Goal: Book appointment/travel/reservation

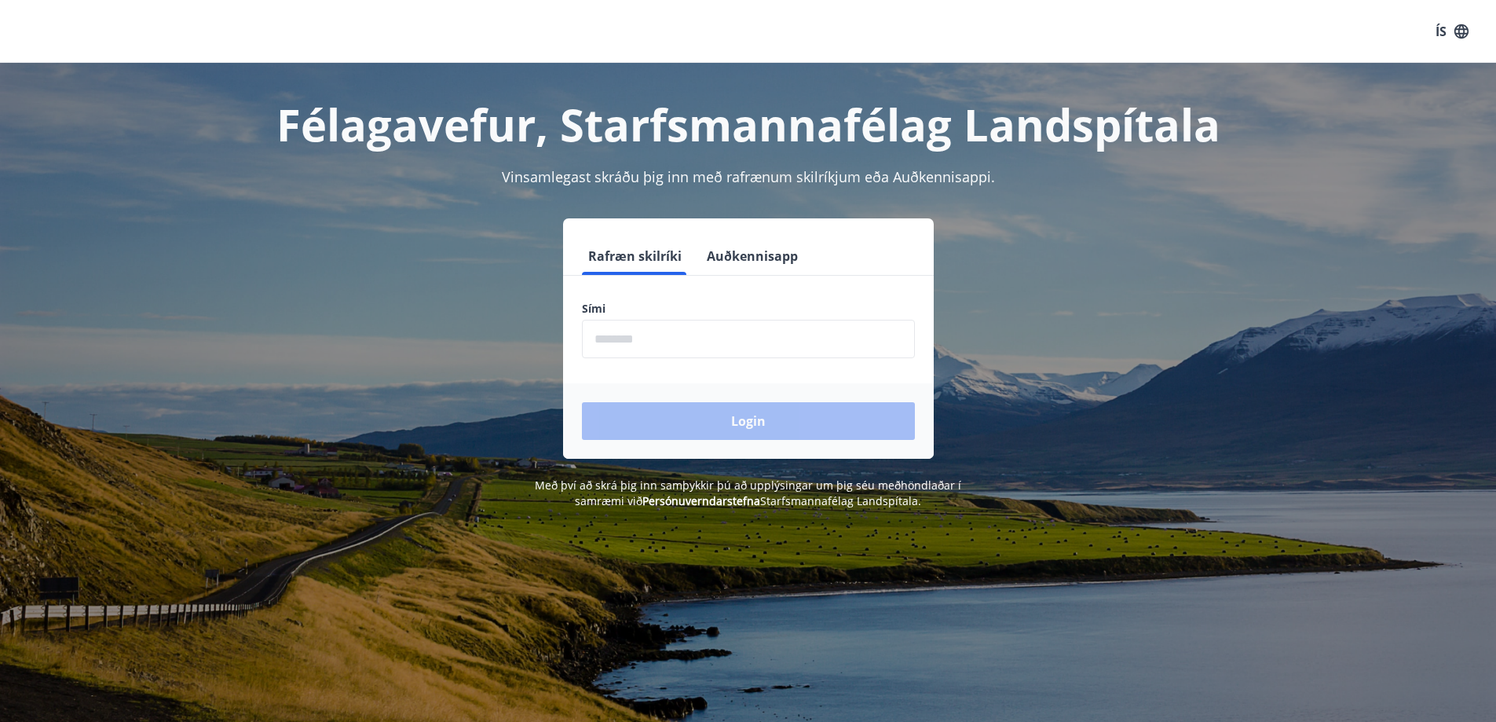
click at [686, 344] on input "phone" at bounding box center [748, 339] width 333 height 38
type input "********"
click at [582, 402] on button "Login" at bounding box center [748, 421] width 333 height 38
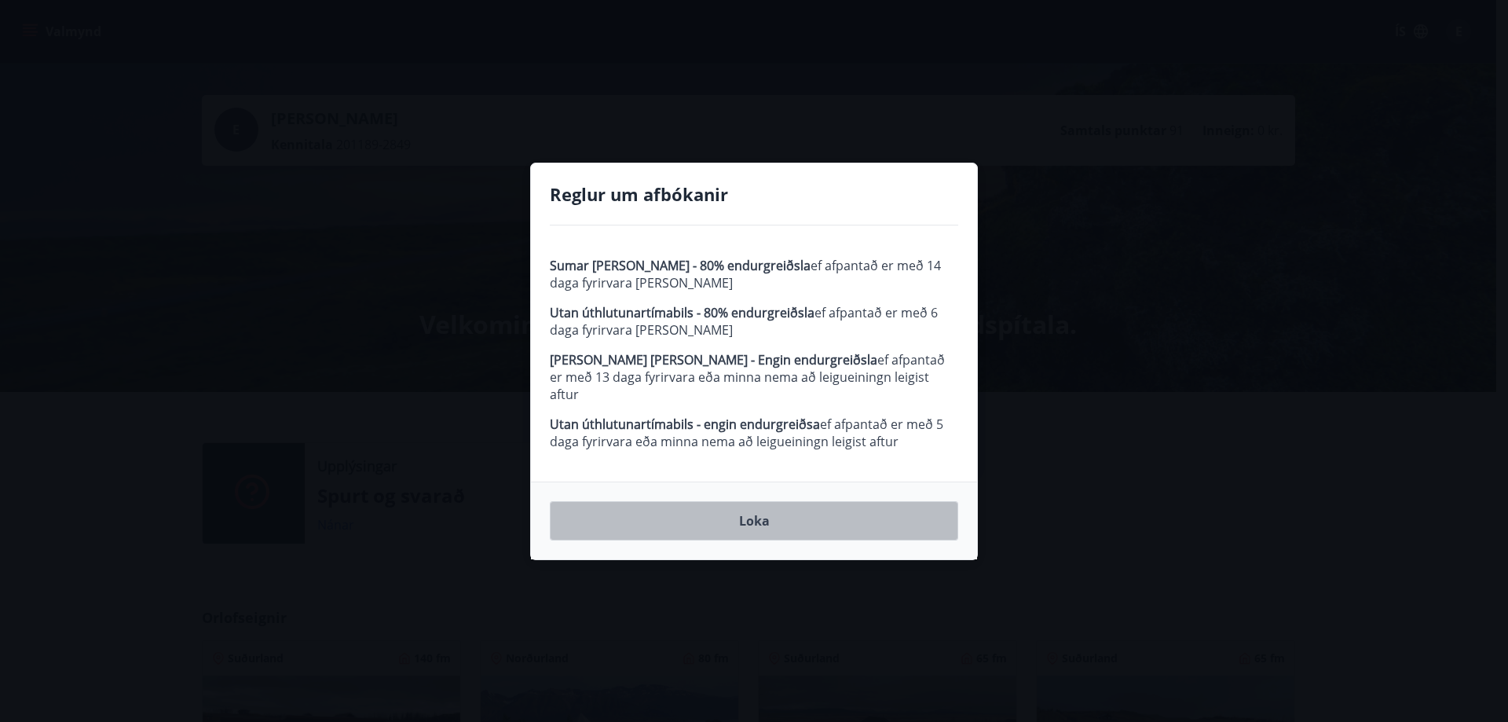
click at [762, 502] on button "Loka" at bounding box center [754, 520] width 408 height 39
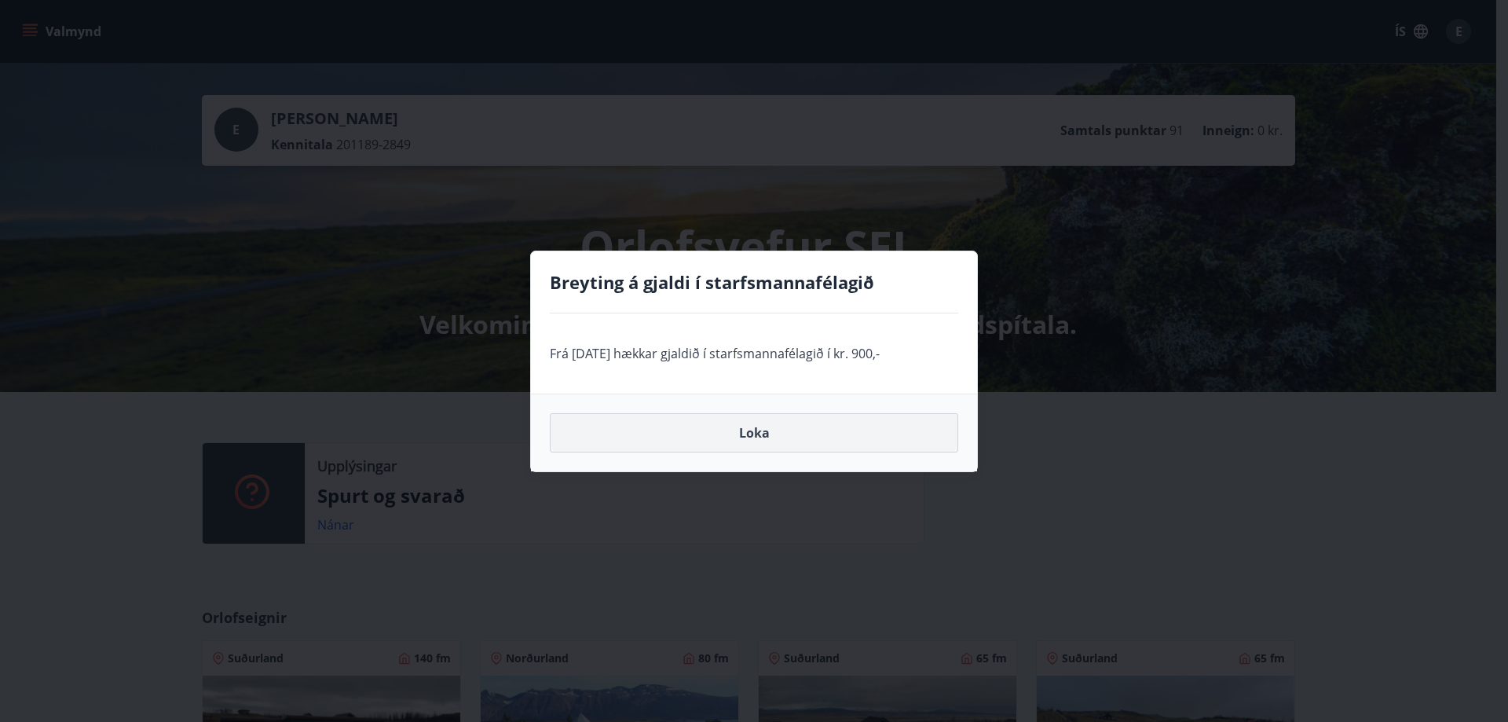
click at [753, 426] on button "Loka" at bounding box center [754, 432] width 408 height 39
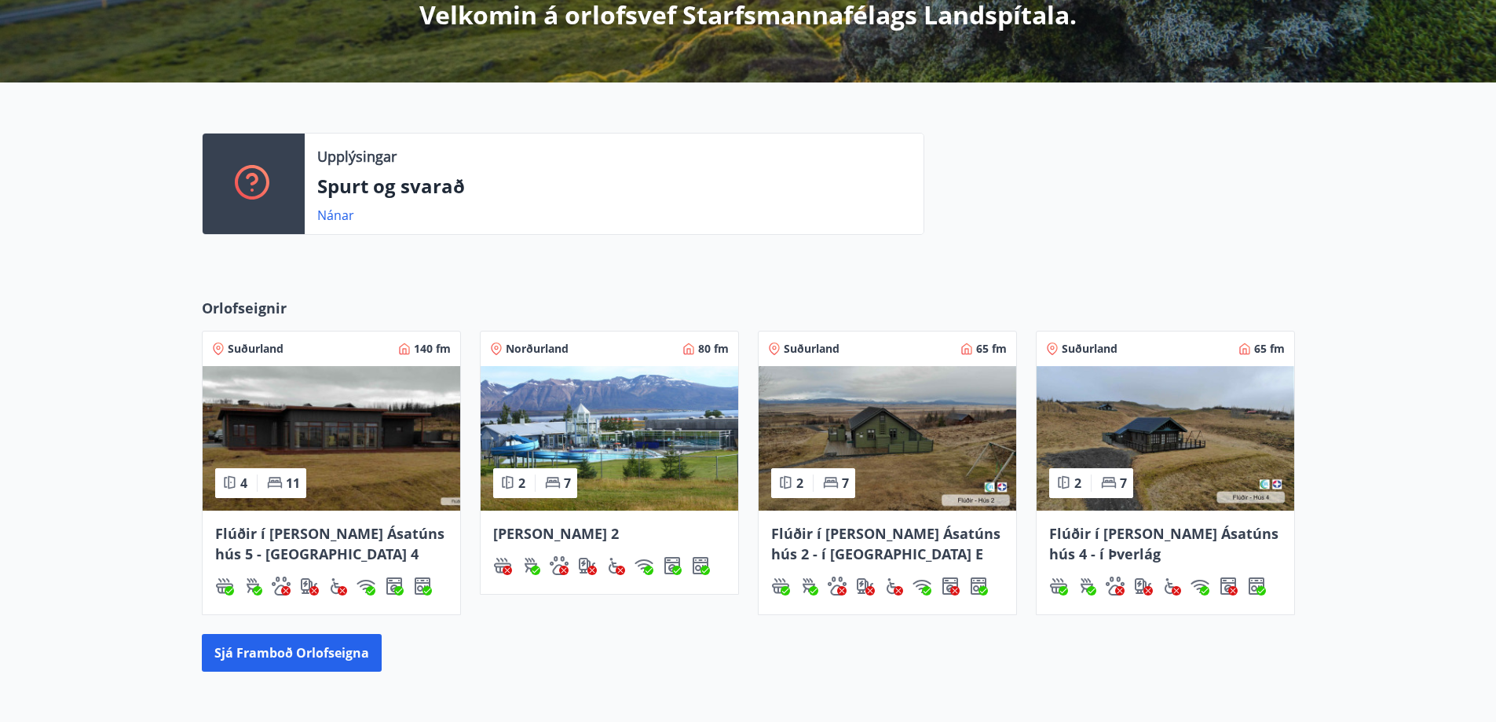
scroll to position [479, 0]
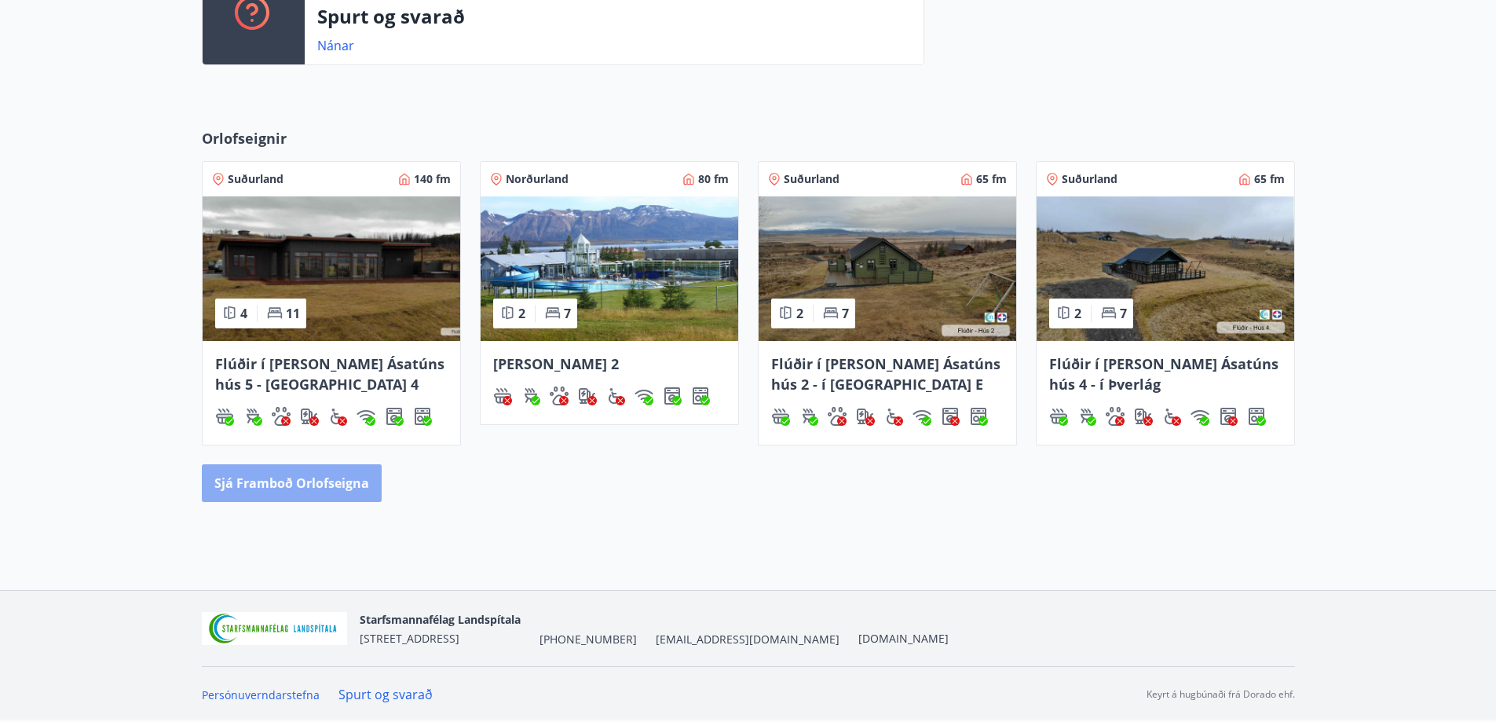
click at [321, 488] on button "Sjá framboð orlofseigna" at bounding box center [292, 483] width 180 height 38
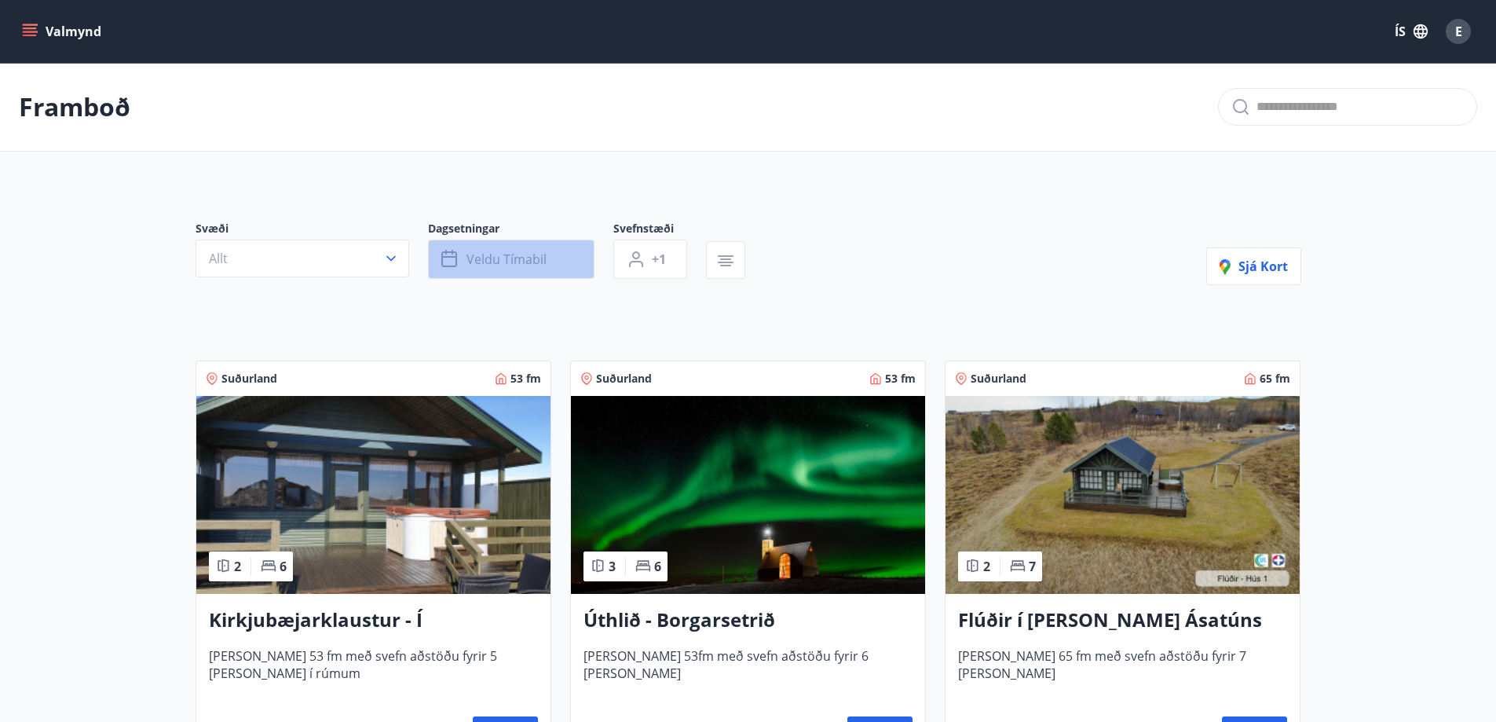
click at [456, 256] on icon "button" at bounding box center [449, 259] width 16 height 16
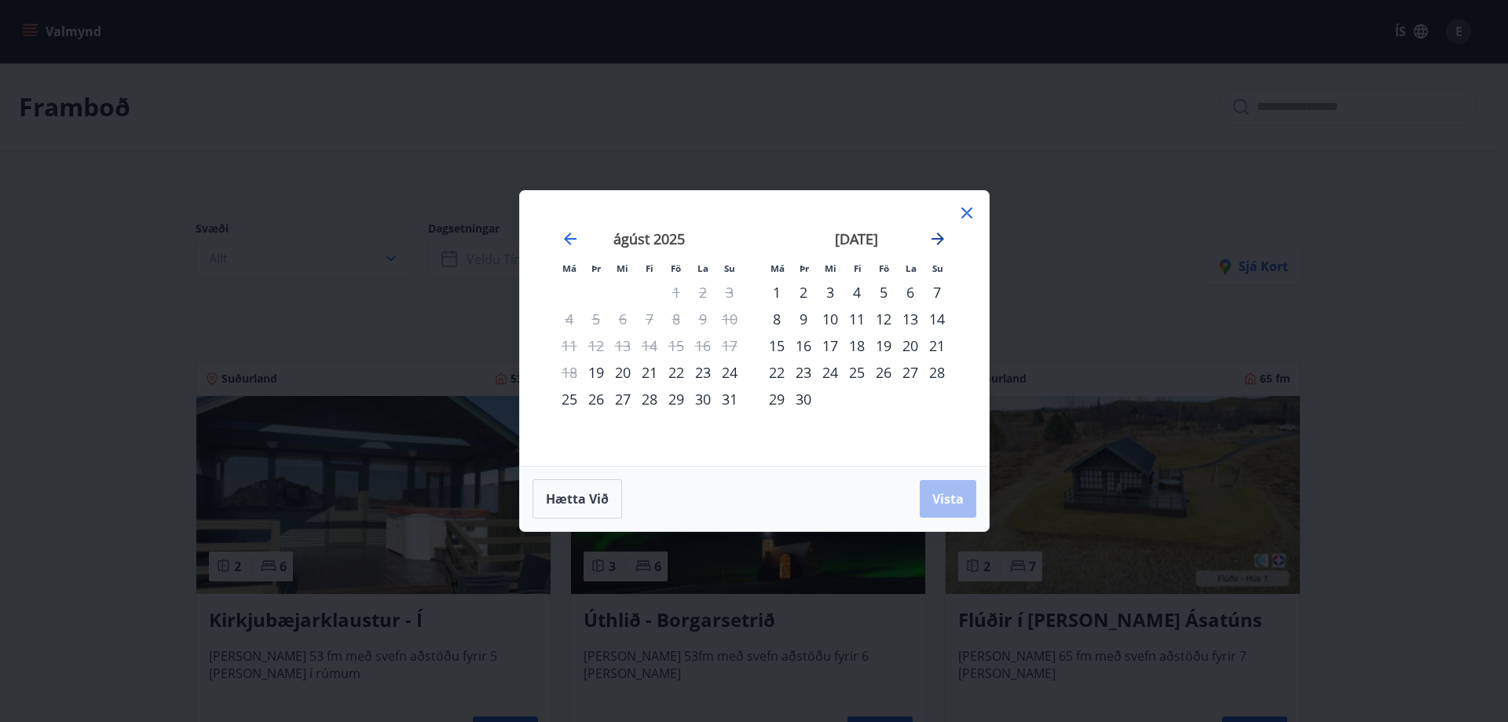
click at [931, 235] on icon "Move forward to switch to the next month." at bounding box center [937, 238] width 19 height 19
click at [651, 397] on div "30" at bounding box center [649, 399] width 27 height 27
click at [777, 323] on div "3" at bounding box center [776, 318] width 27 height 27
click at [799, 320] on div "4" at bounding box center [803, 318] width 27 height 27
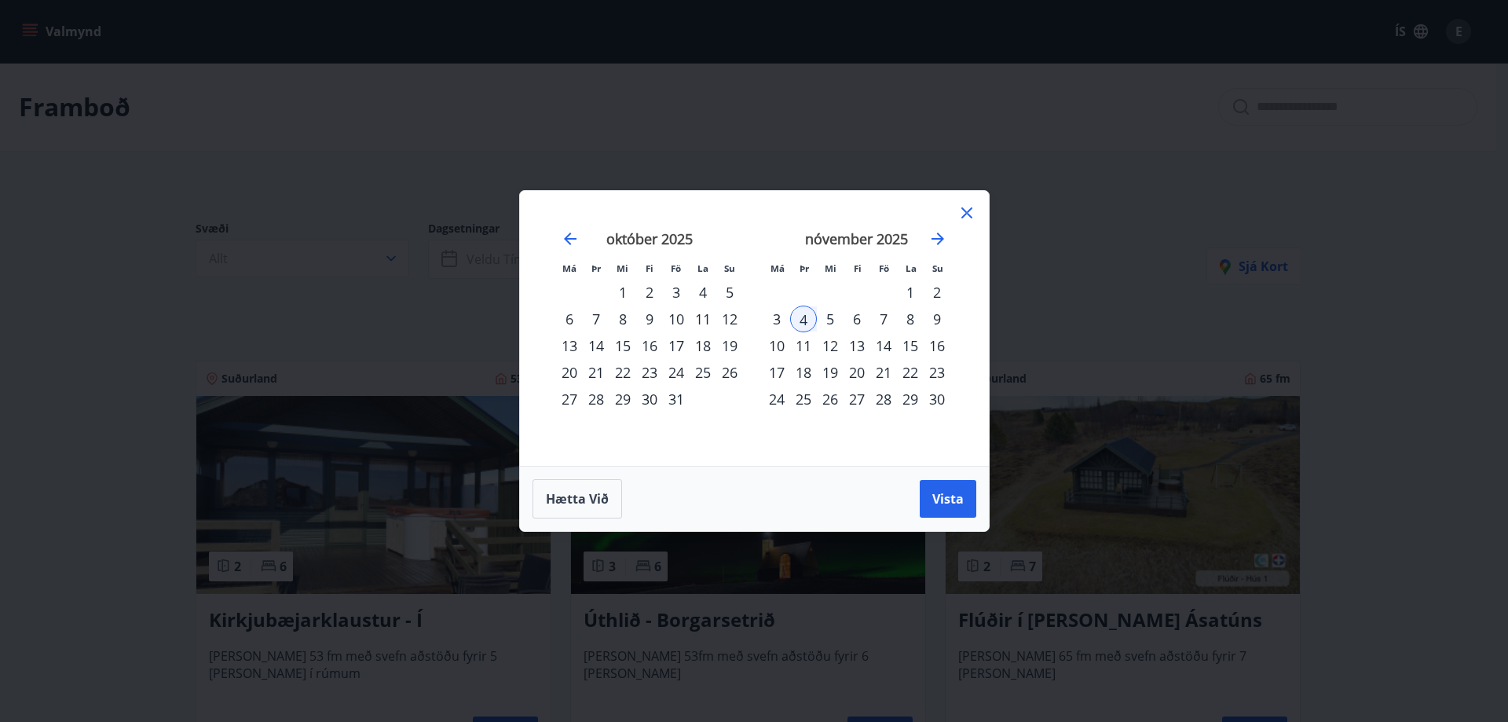
click at [644, 397] on div "30" at bounding box center [649, 399] width 27 height 27
click at [803, 325] on div "4" at bounding box center [803, 318] width 27 height 27
click at [943, 503] on span "Vista" at bounding box center [947, 498] width 31 height 17
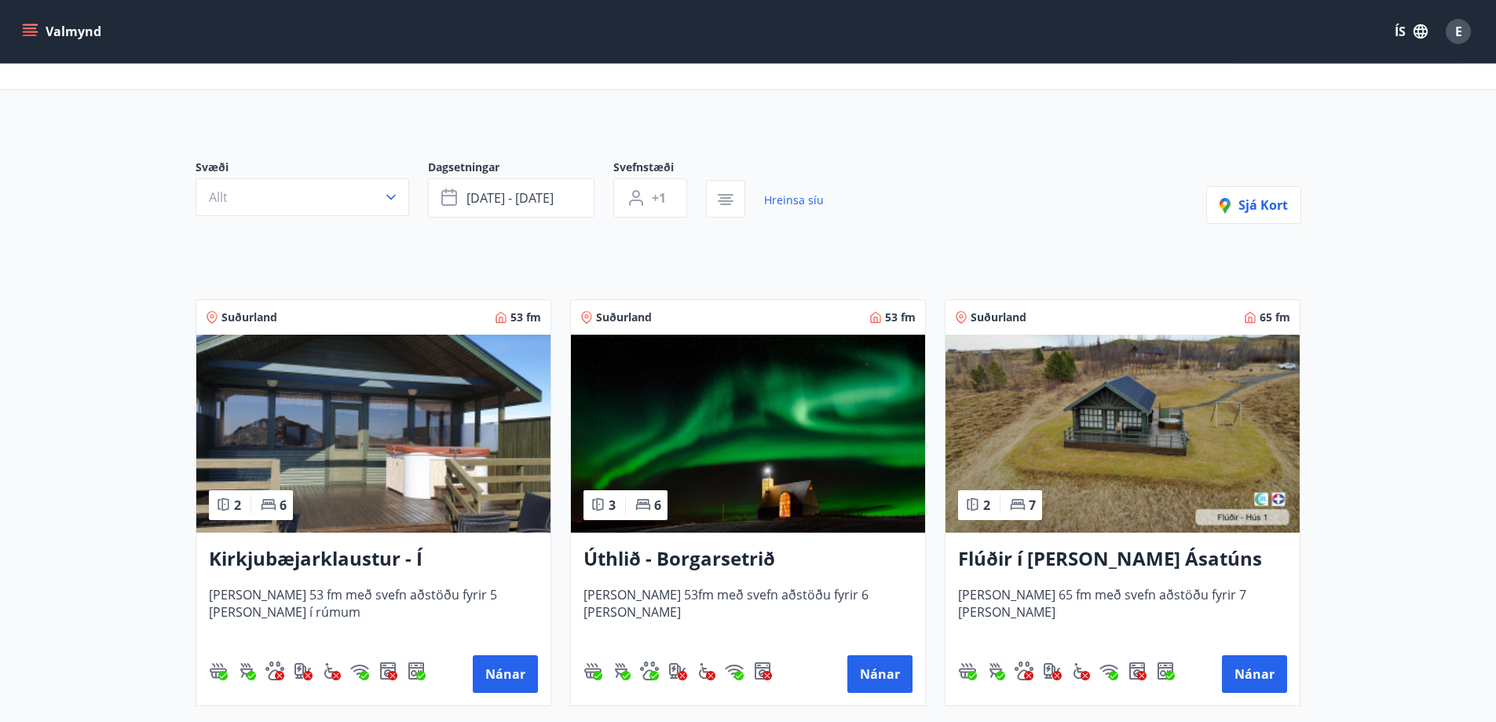
scroll to position [79, 0]
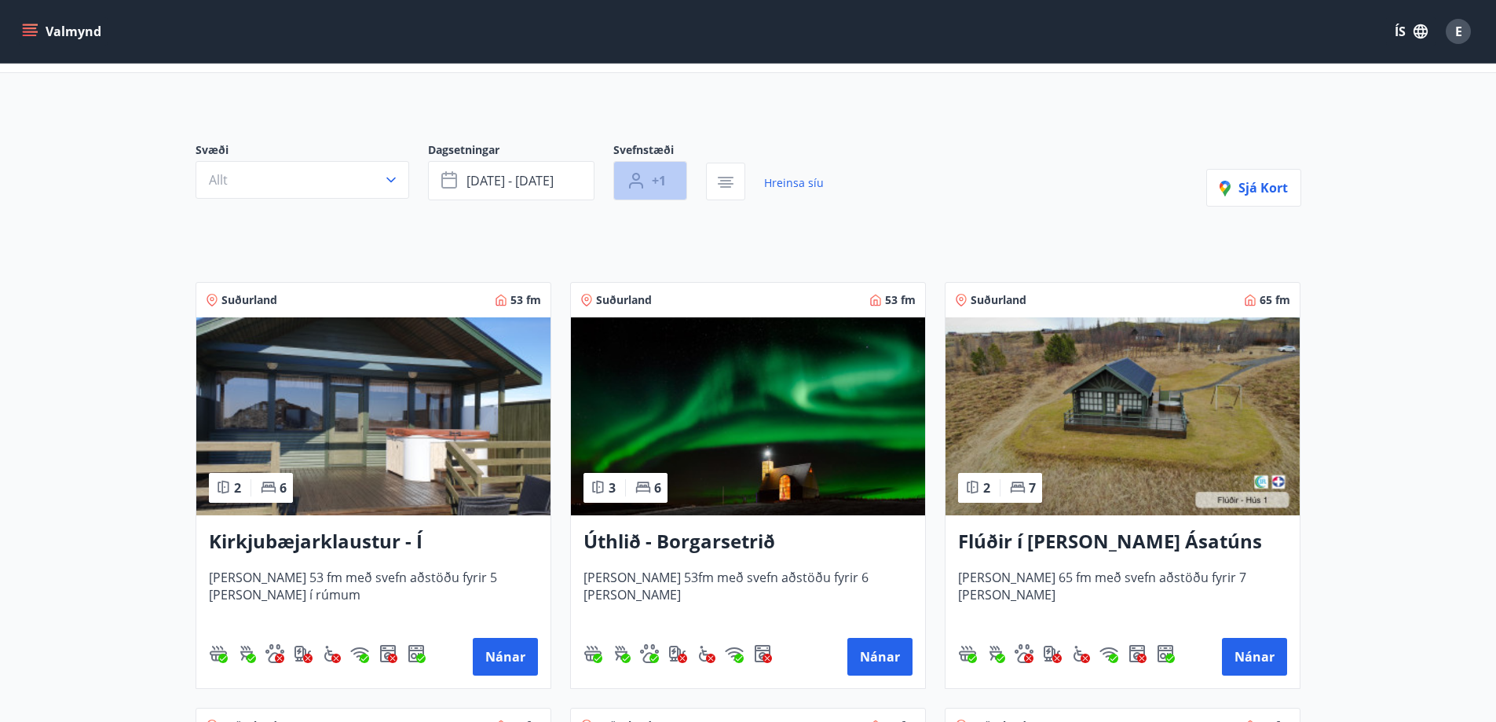
click at [654, 184] on span "+1" at bounding box center [659, 180] width 14 height 17
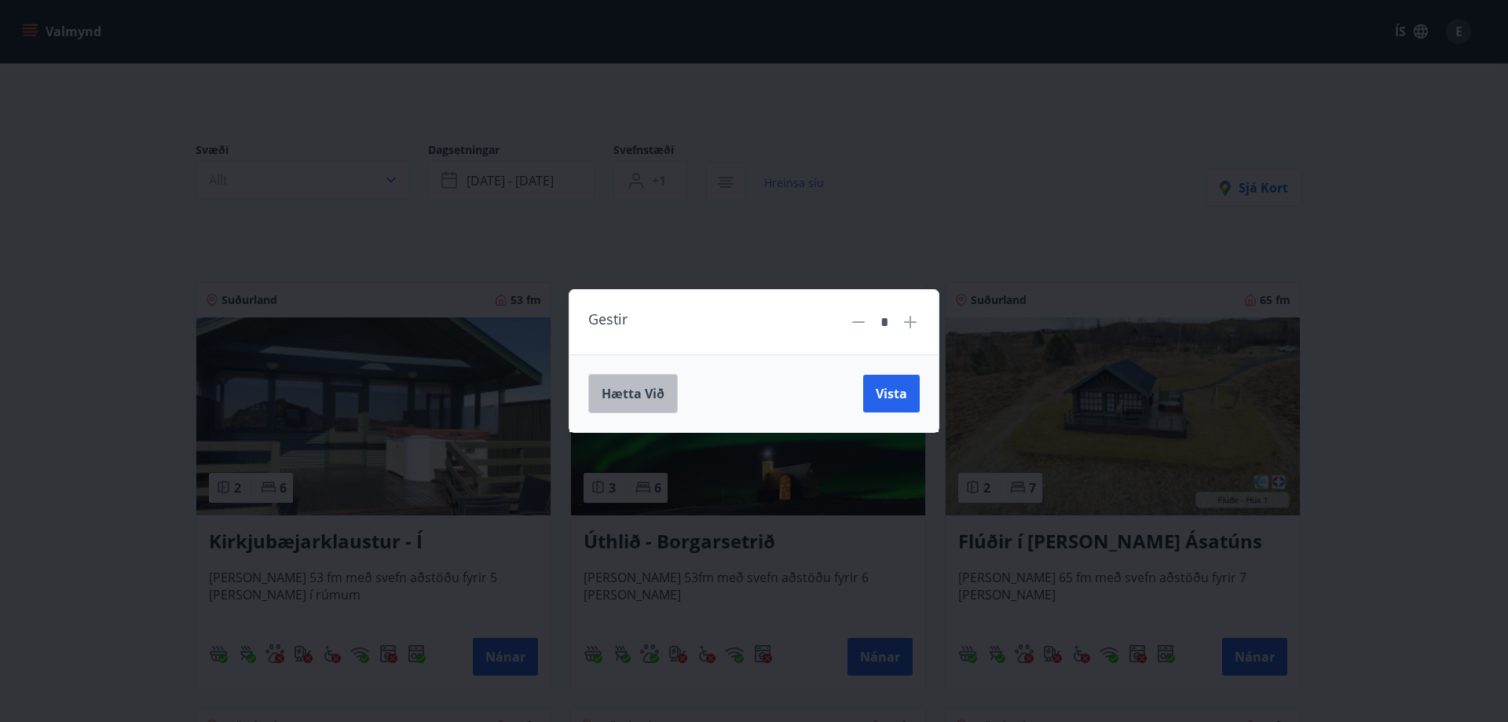
click at [660, 396] on span "Hætta við" at bounding box center [633, 393] width 63 height 17
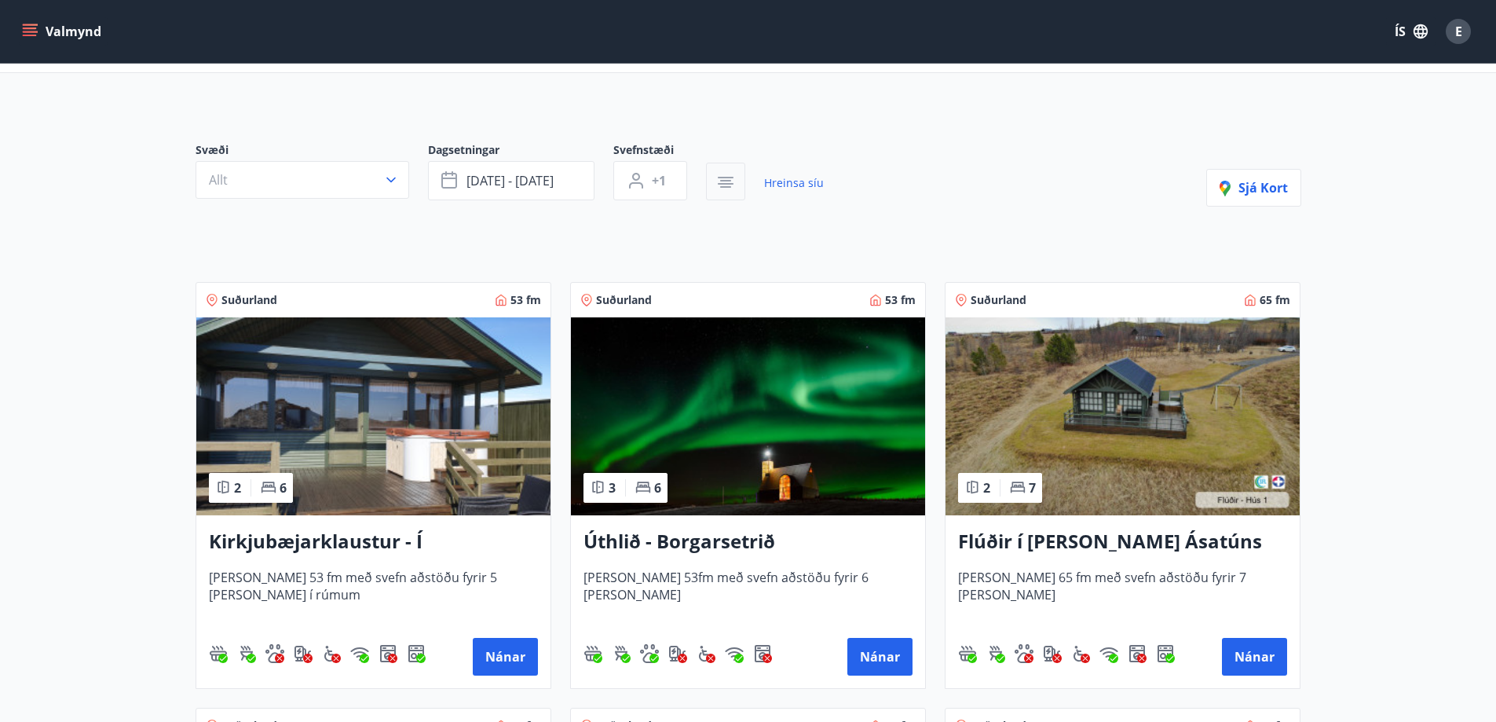
click at [736, 181] on button "button" at bounding box center [725, 182] width 39 height 38
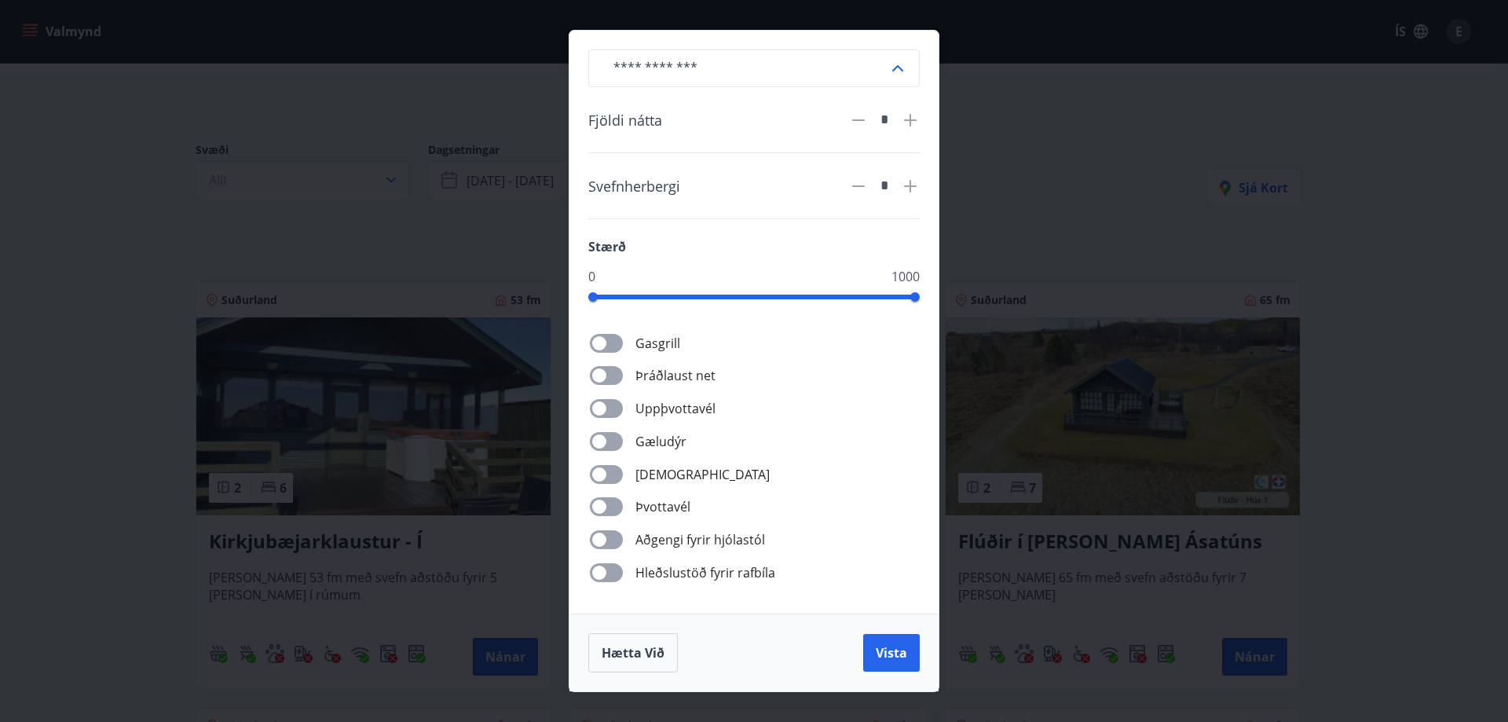
click at [654, 438] on span "Gæludýr" at bounding box center [660, 441] width 51 height 19
click at [906, 647] on span "Vista" at bounding box center [891, 652] width 31 height 17
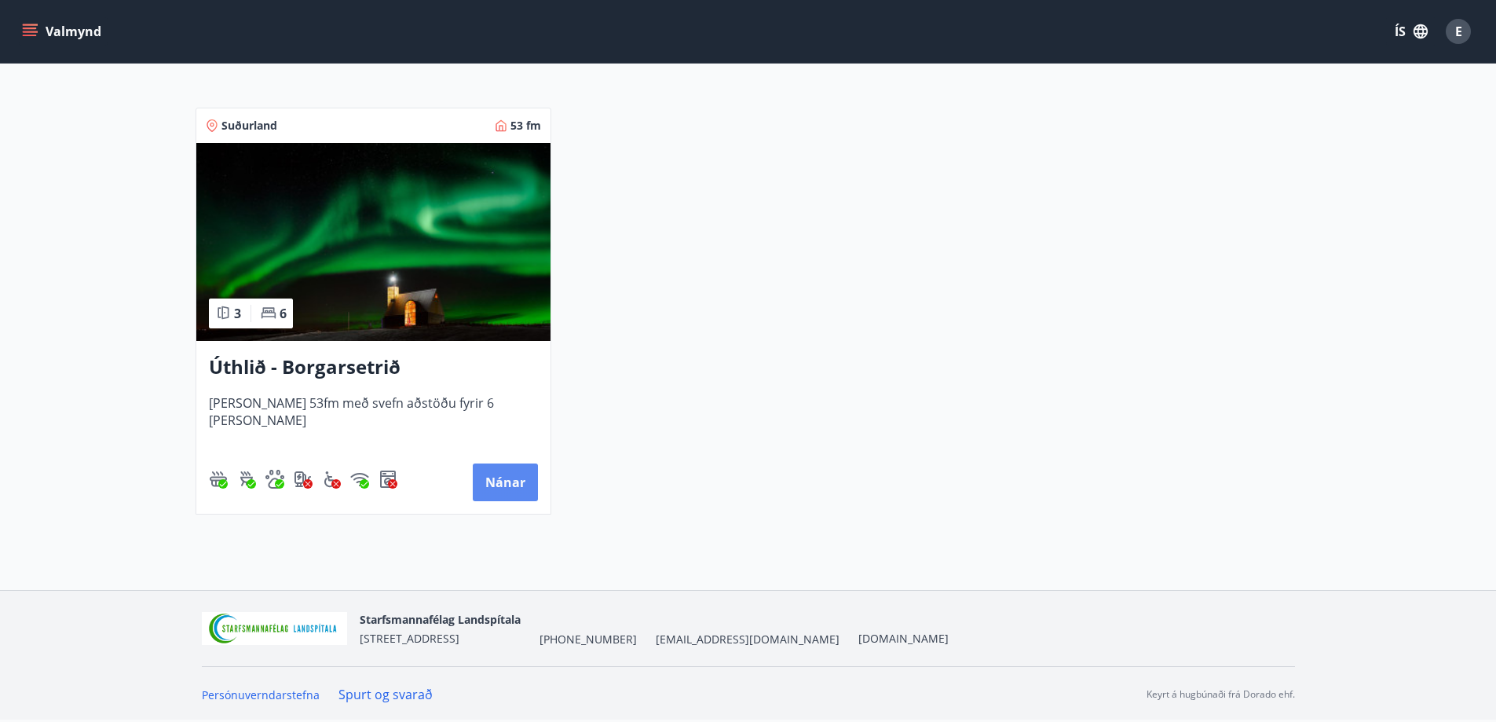
click at [502, 482] on button "Nánar" at bounding box center [505, 482] width 65 height 38
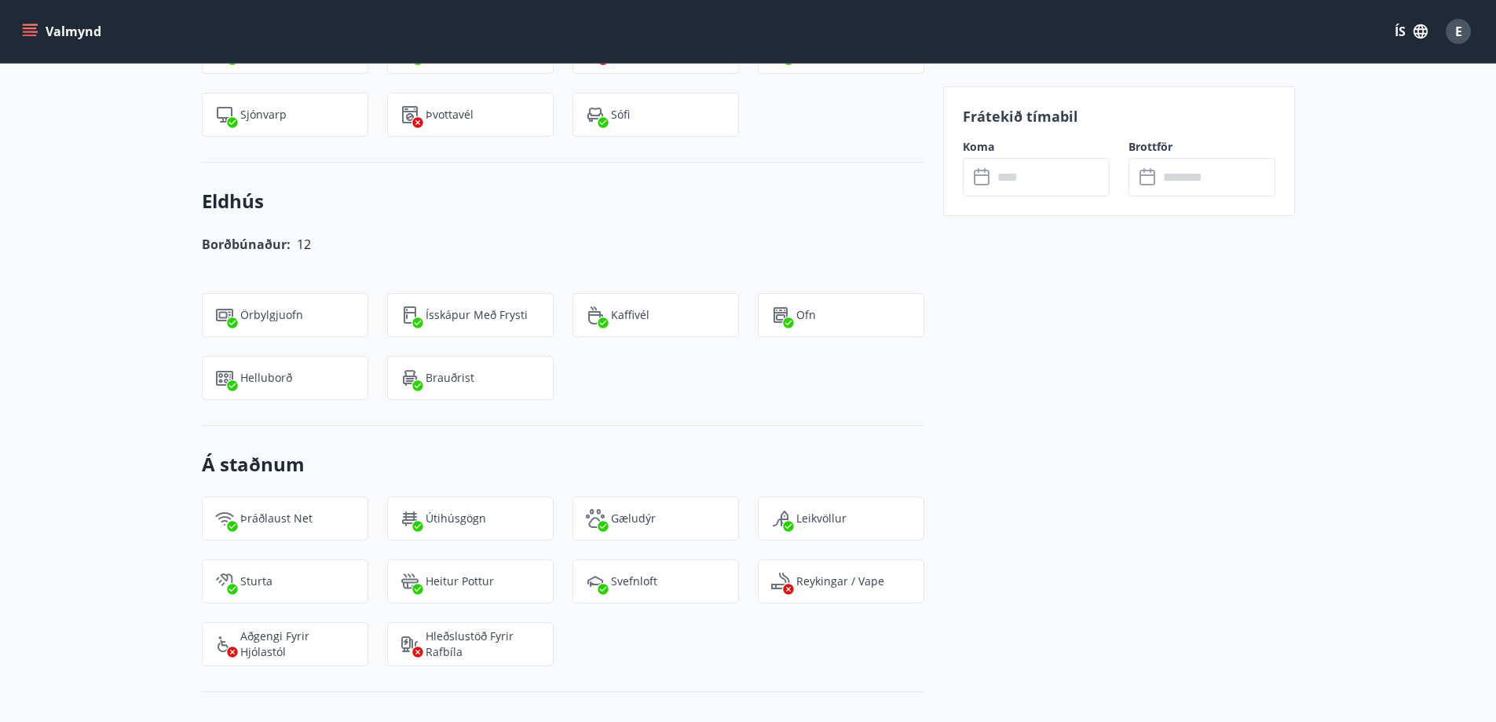
scroll to position [1230, 0]
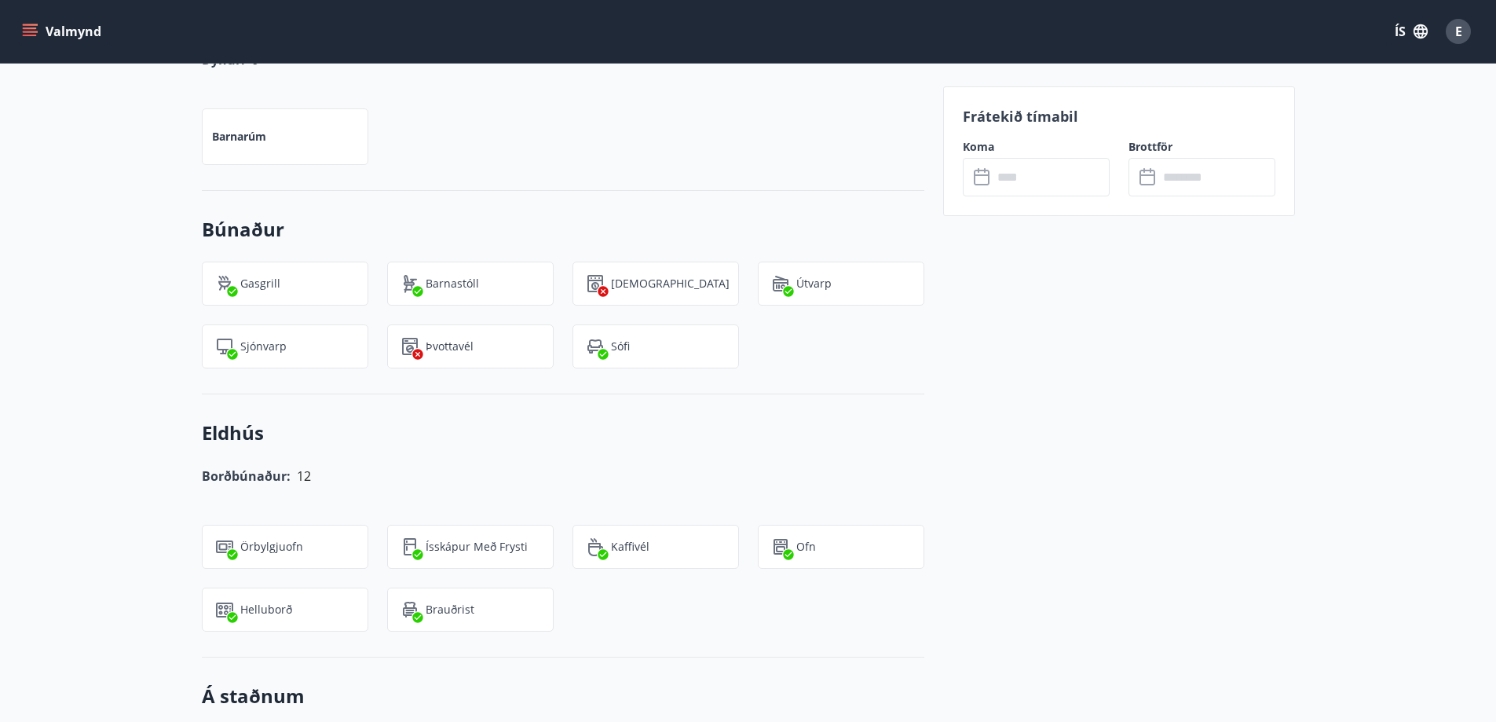
click at [1011, 170] on input "text" at bounding box center [1051, 177] width 117 height 38
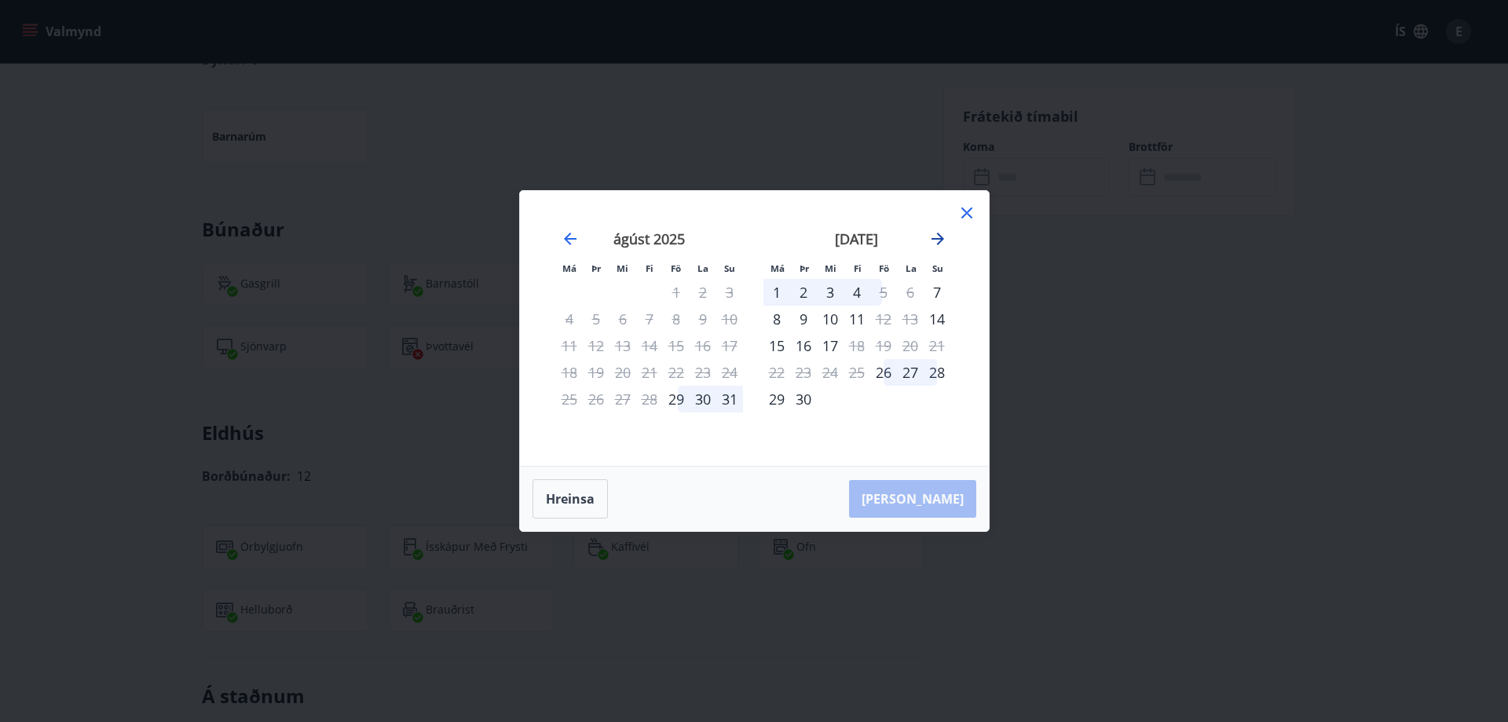
click at [931, 235] on icon "Move forward to switch to the next month." at bounding box center [937, 238] width 19 height 19
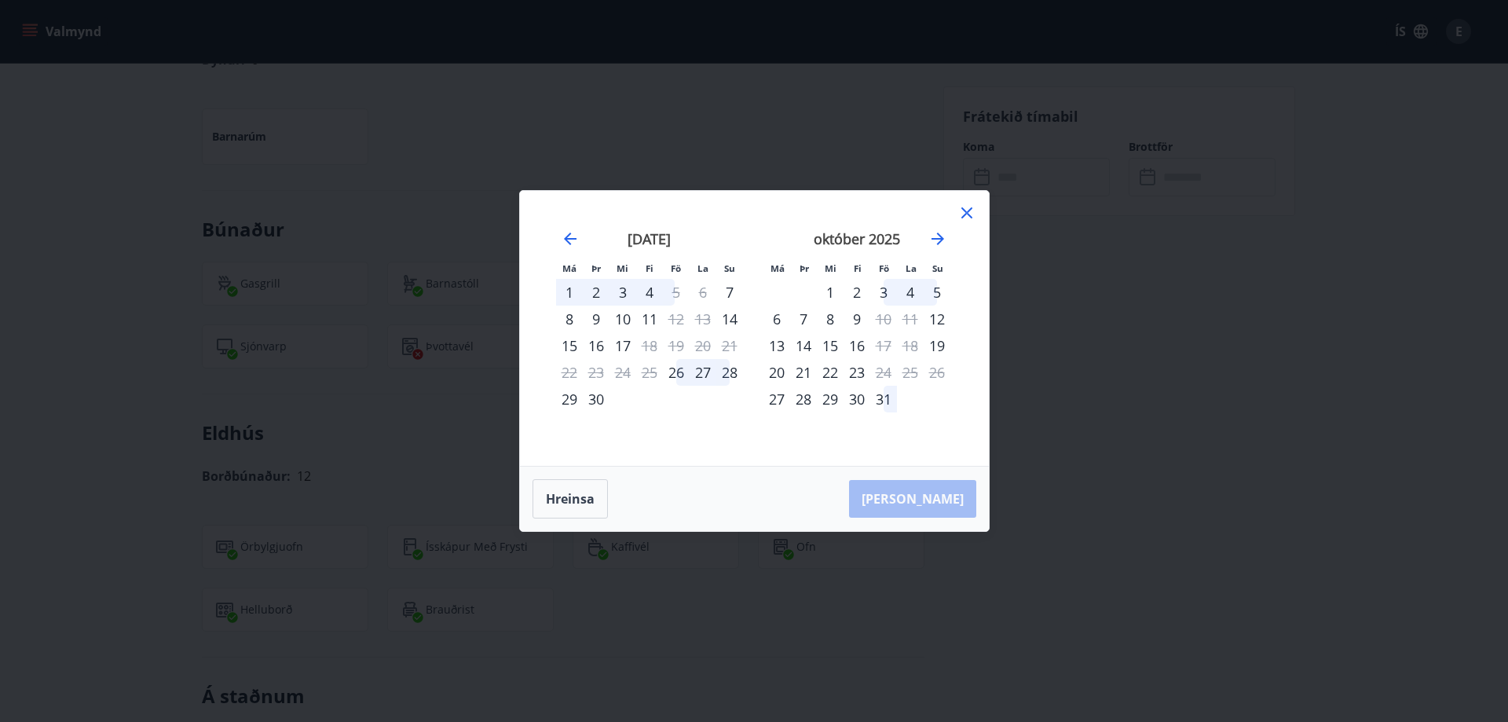
click at [854, 403] on div "30" at bounding box center [856, 399] width 27 height 27
click at [941, 243] on icon "Move forward to switch to the next month." at bounding box center [937, 238] width 19 height 19
click at [799, 316] on div "4" at bounding box center [803, 318] width 27 height 27
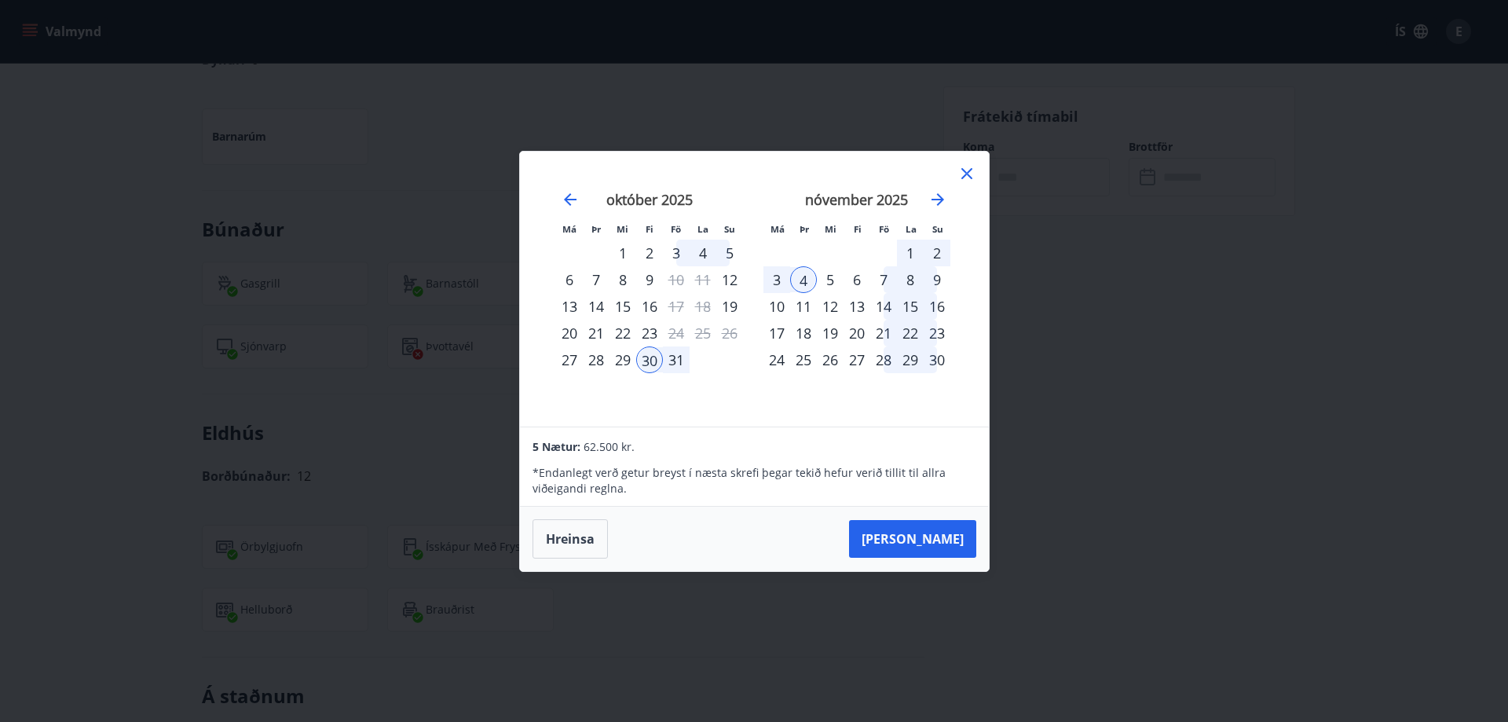
click at [964, 172] on icon at bounding box center [966, 173] width 11 height 11
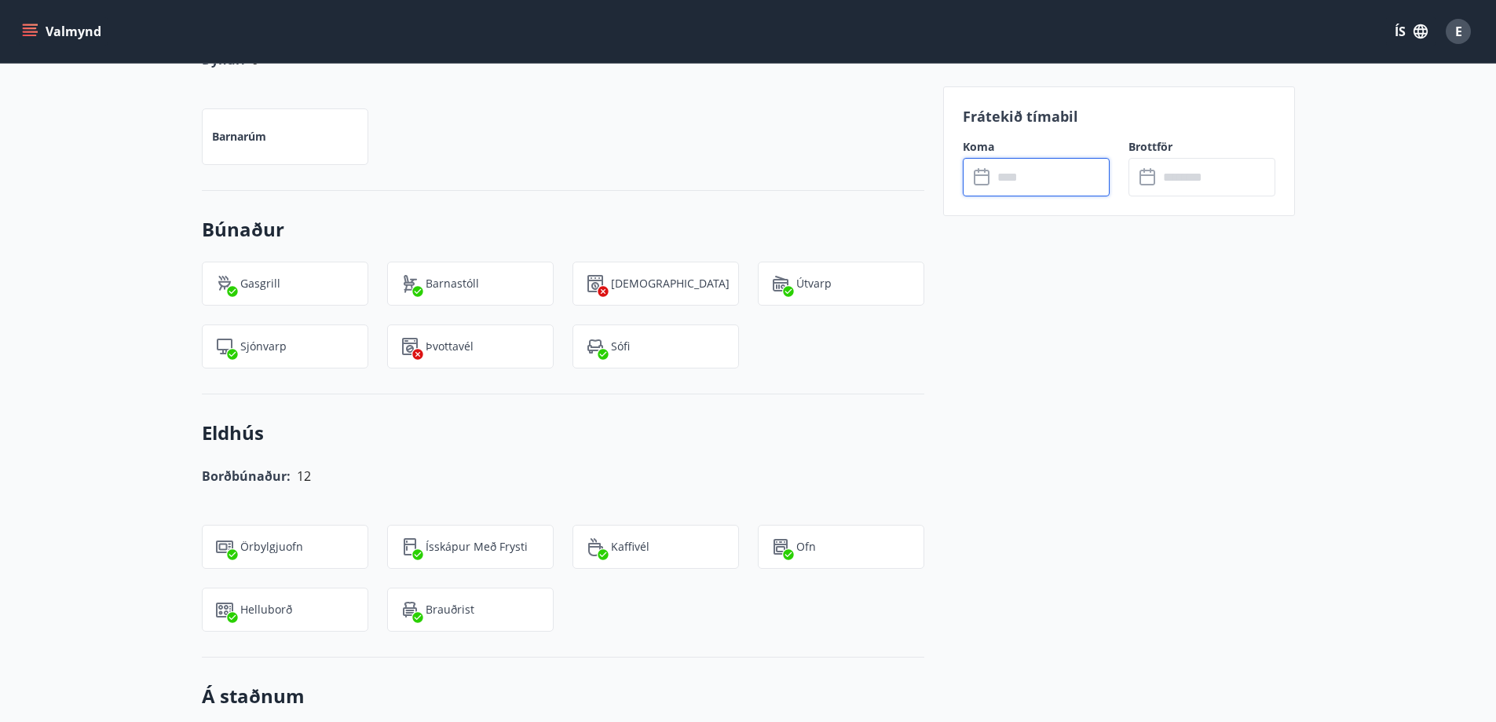
click at [1021, 186] on input "text" at bounding box center [1051, 177] width 117 height 38
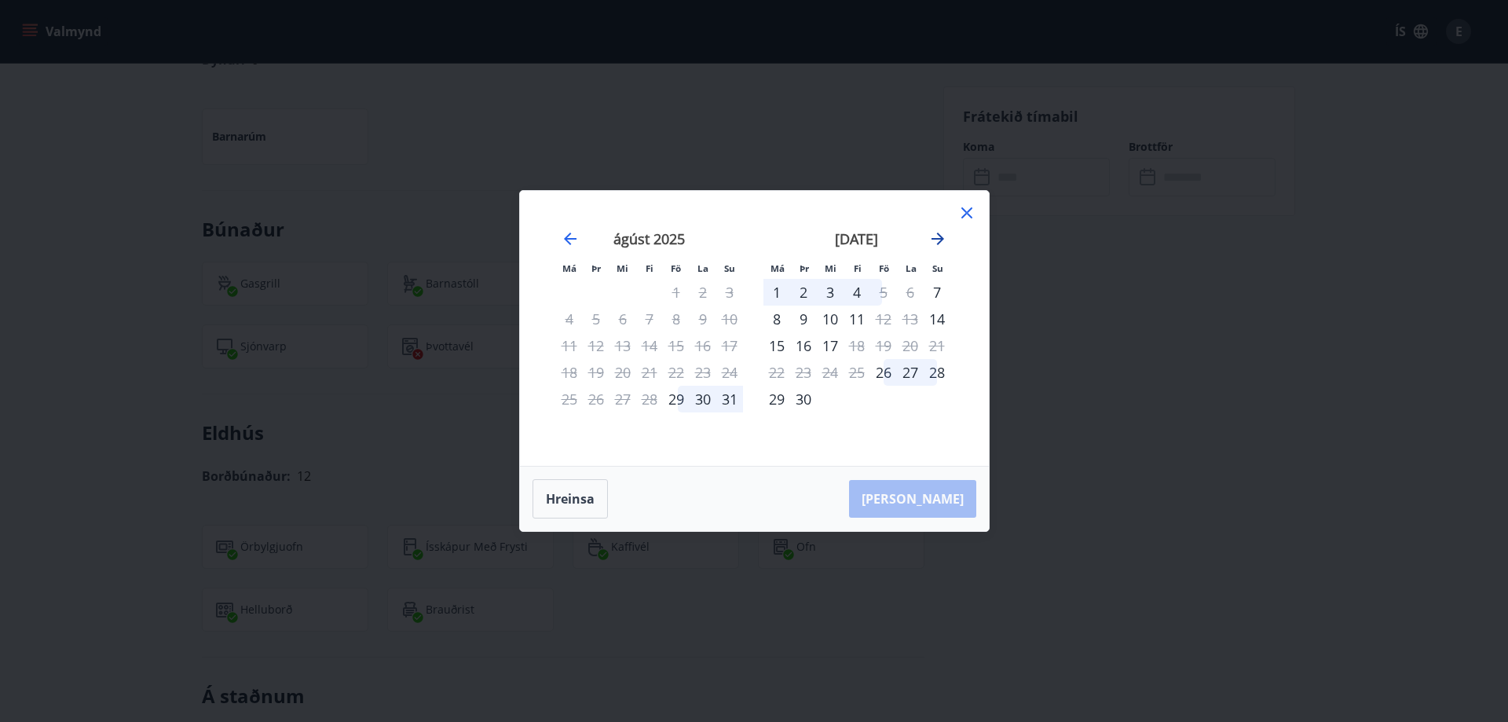
click at [931, 240] on icon "Move forward to switch to the next month." at bounding box center [937, 238] width 19 height 19
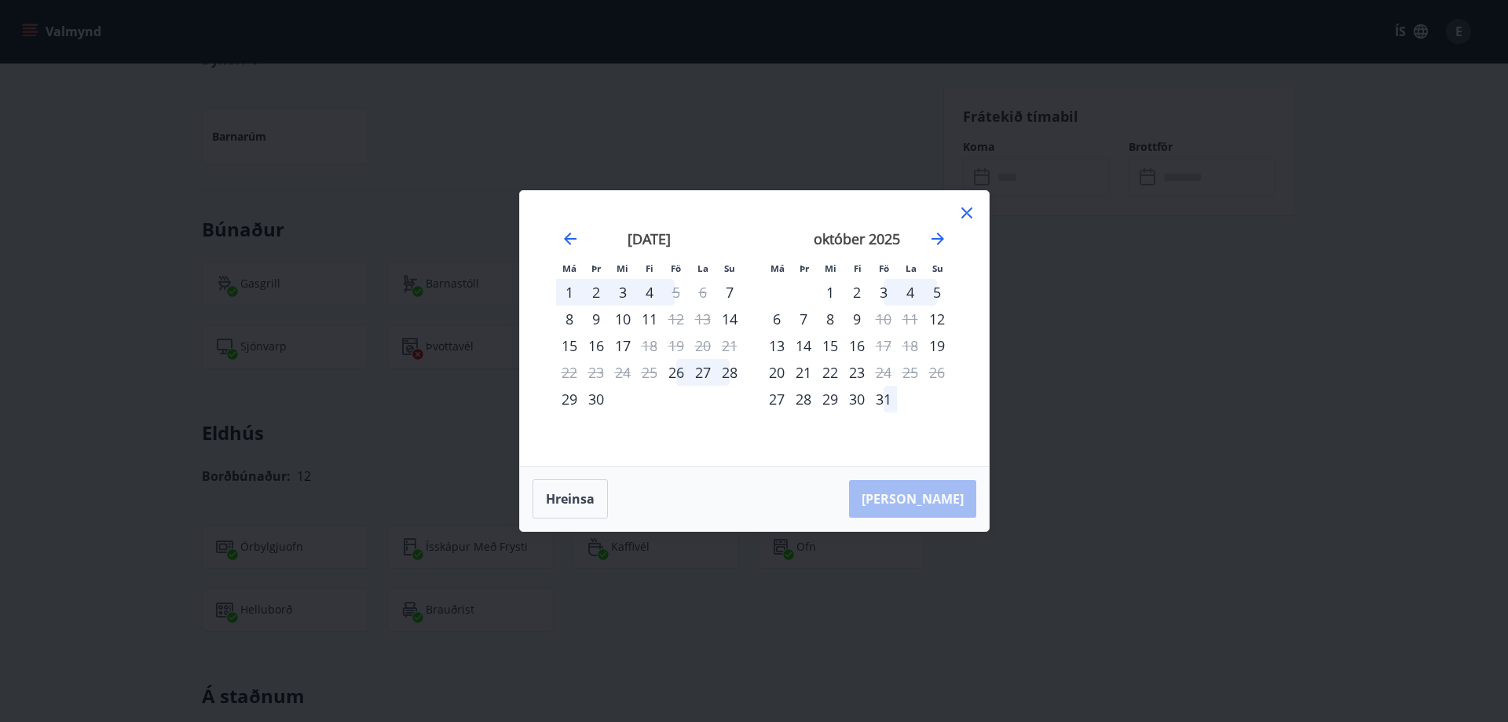
click at [892, 398] on div "31" at bounding box center [883, 399] width 27 height 27
click at [936, 240] on icon "Move forward to switch to the next month." at bounding box center [937, 238] width 13 height 13
click at [779, 316] on div "3" at bounding box center [776, 318] width 27 height 27
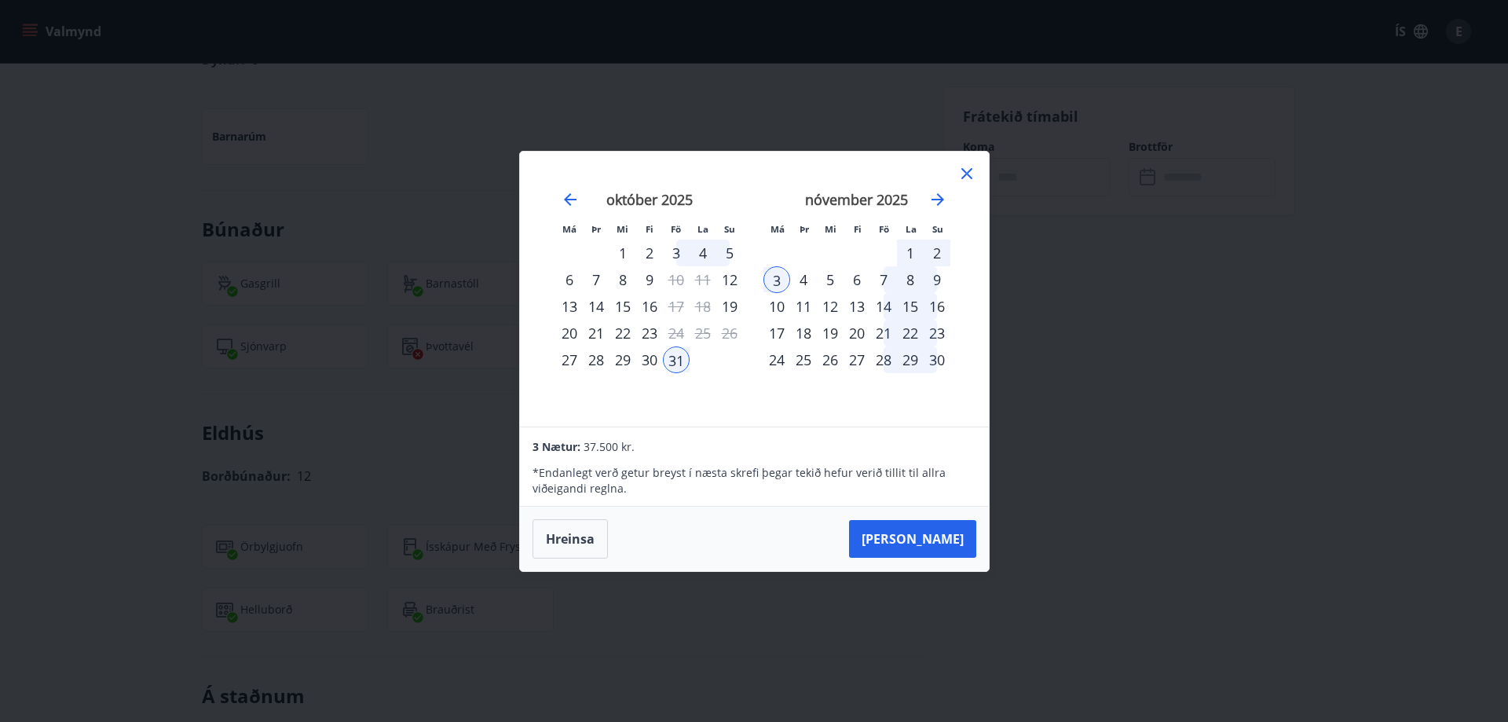
click at [972, 170] on icon at bounding box center [966, 173] width 19 height 19
